Goal: Find specific page/section: Find specific page/section

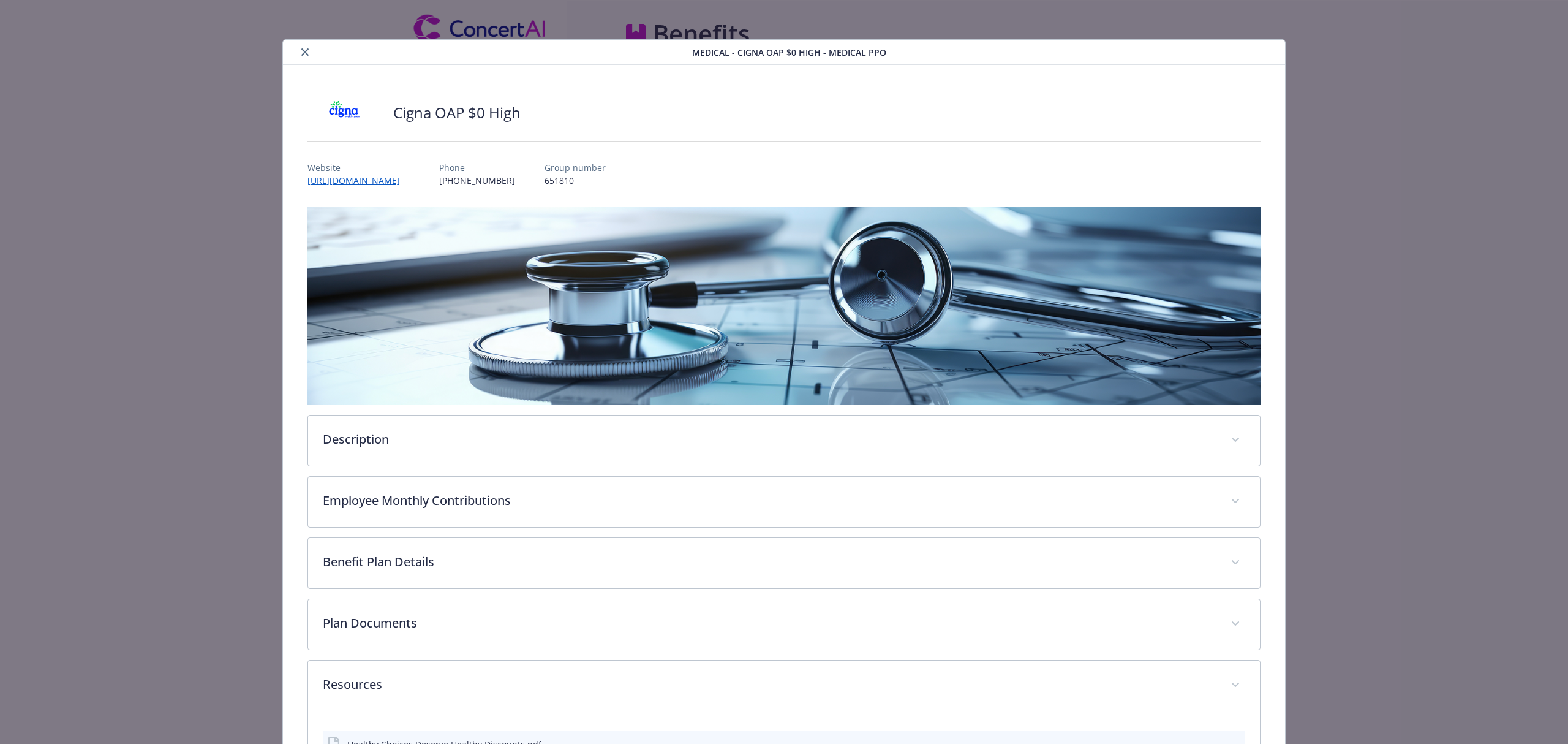
scroll to position [842, 0]
